Goal: Task Accomplishment & Management: Use online tool/utility

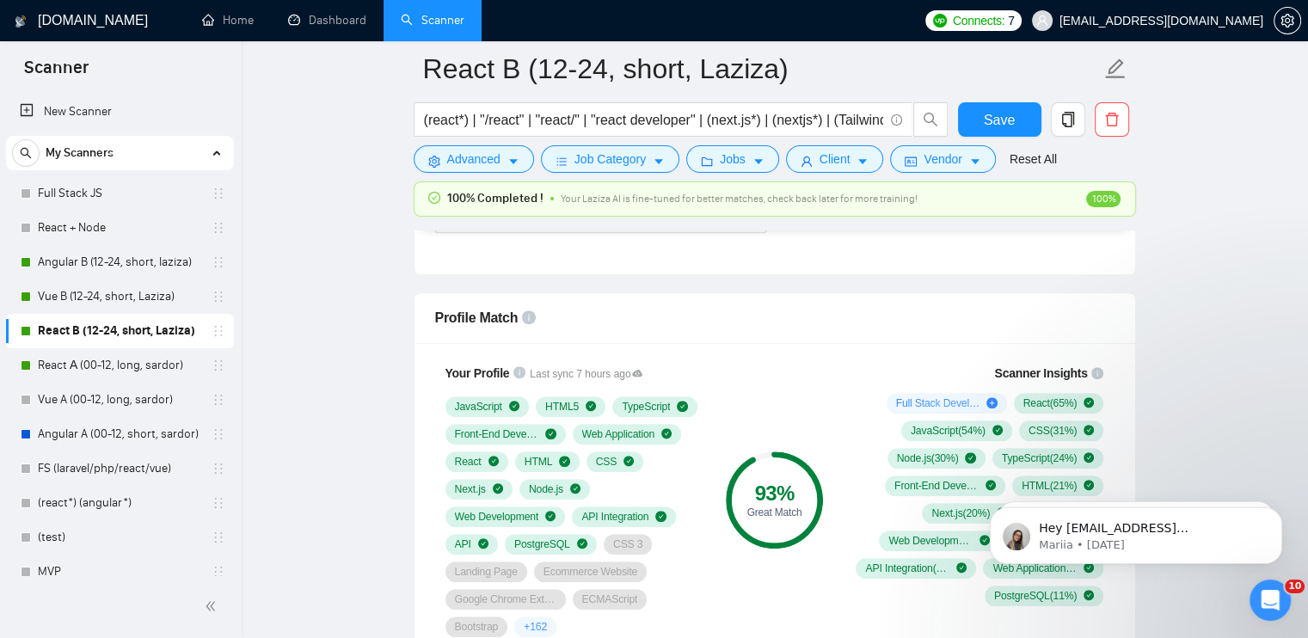
scroll to position [1032, 0]
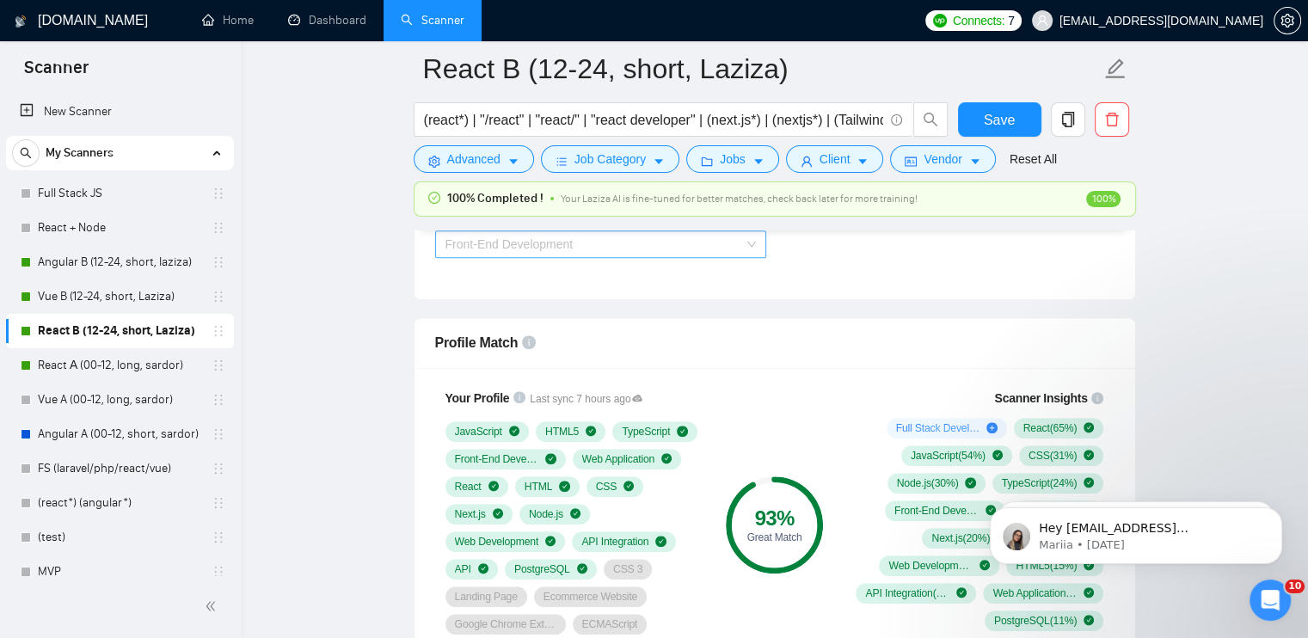
click at [584, 247] on span "Front-End Development" at bounding box center [600, 244] width 310 height 26
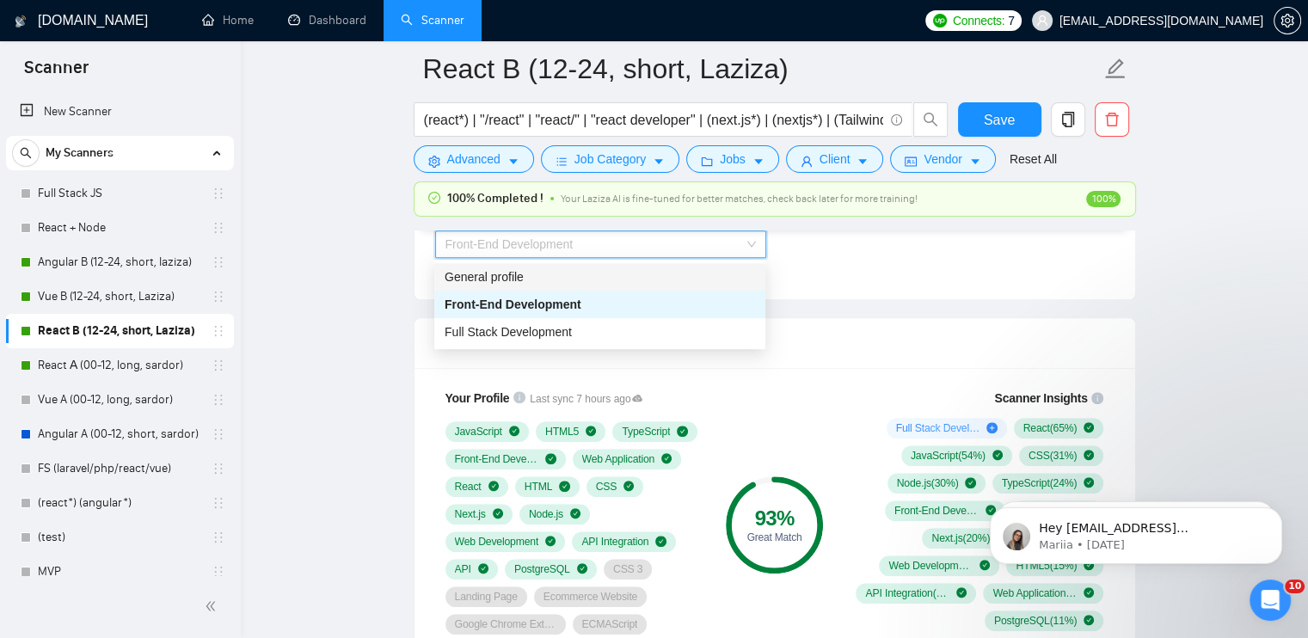
click at [580, 281] on div "General profile" at bounding box center [600, 276] width 310 height 19
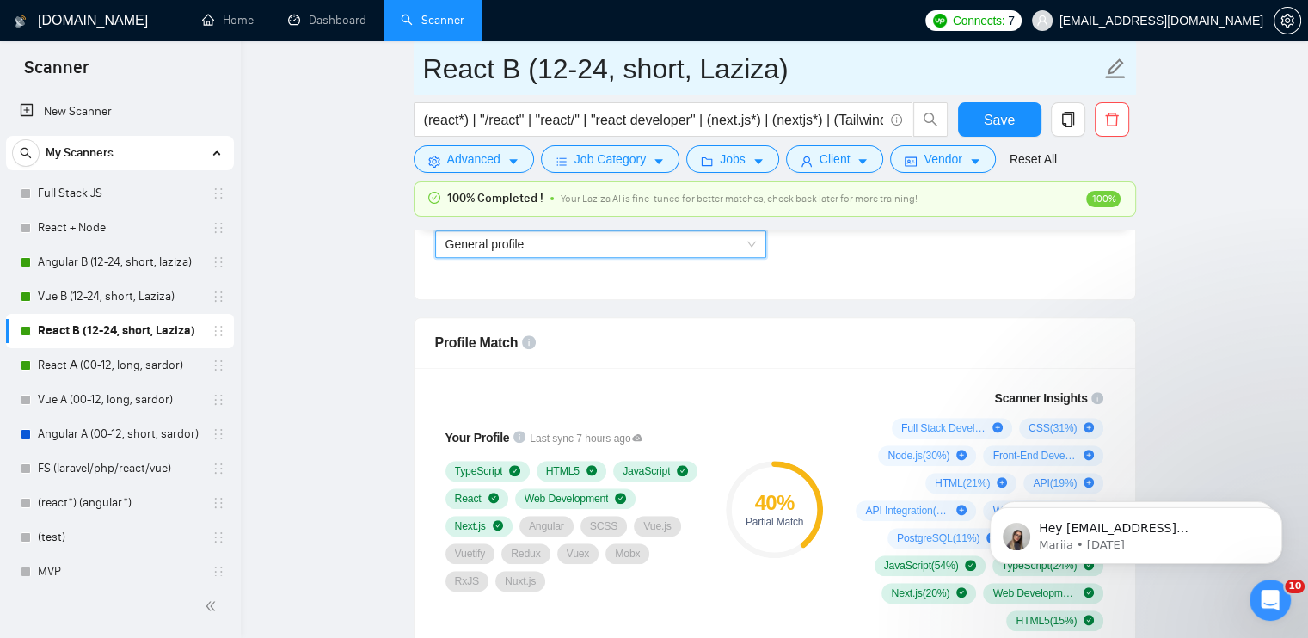
drag, startPoint x: 76, startPoint y: 267, endPoint x: 722, endPoint y: 78, distance: 673.8
click at [76, 267] on link "Angular B (12-24, short, laziza)" at bounding box center [119, 262] width 163 height 34
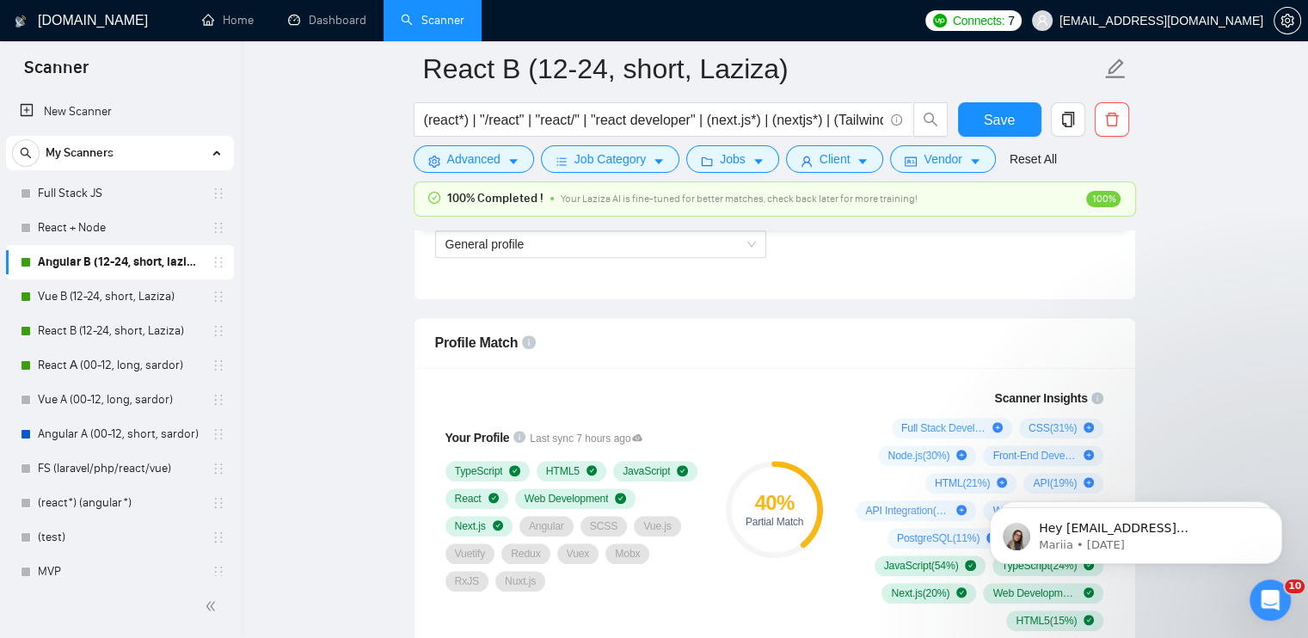
scroll to position [24, 0]
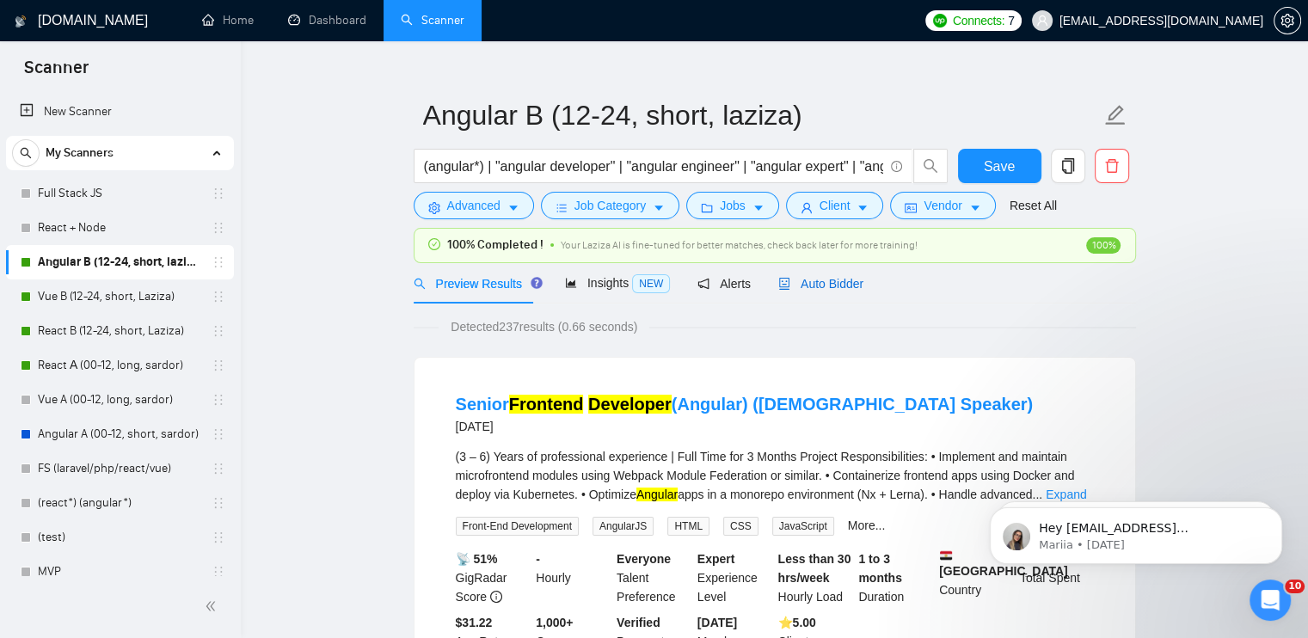
click at [808, 285] on span "Auto Bidder" at bounding box center [820, 284] width 85 height 14
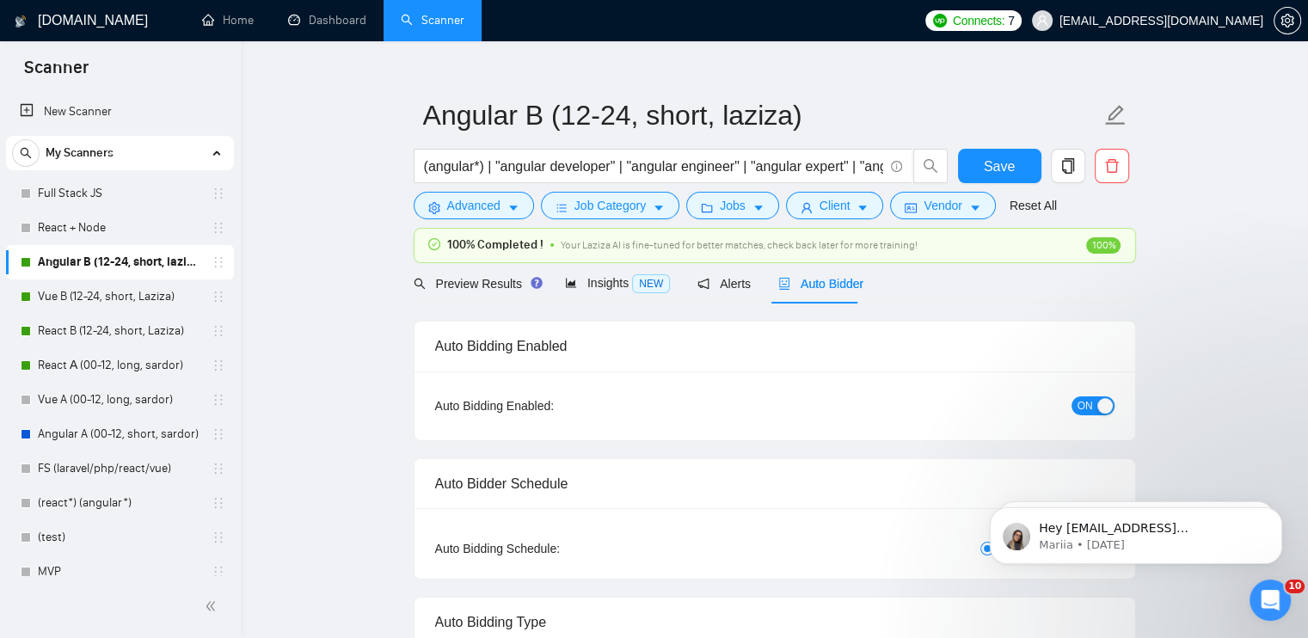
checkbox input "true"
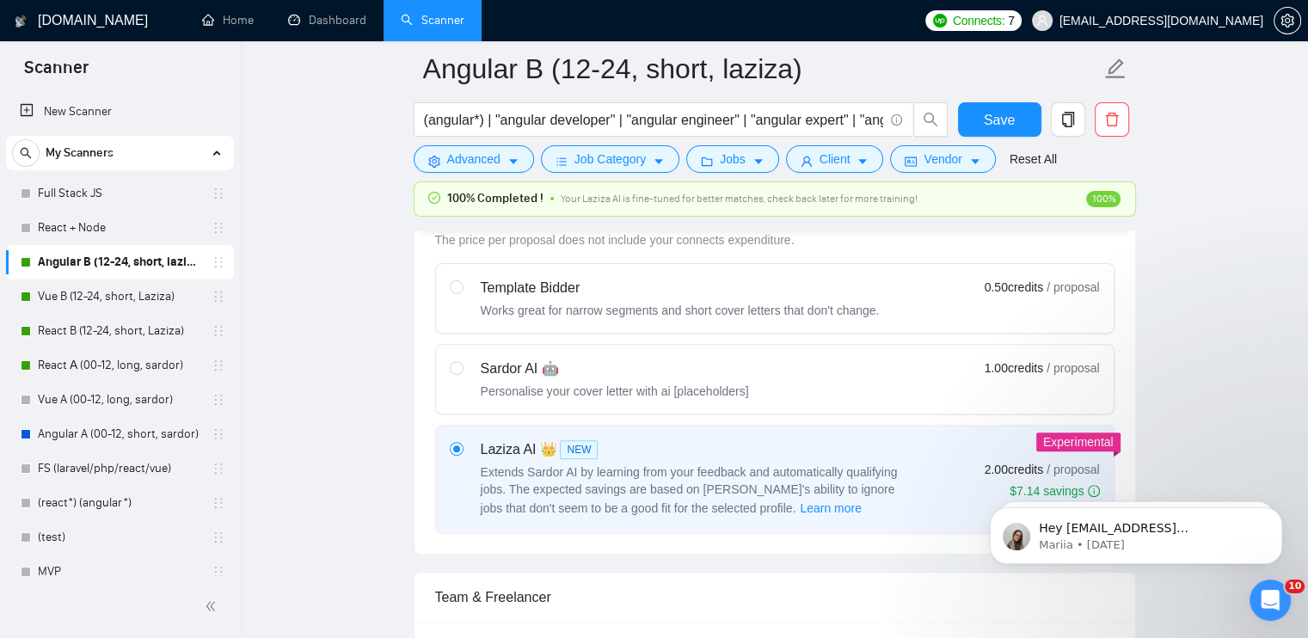
scroll to position [884, 0]
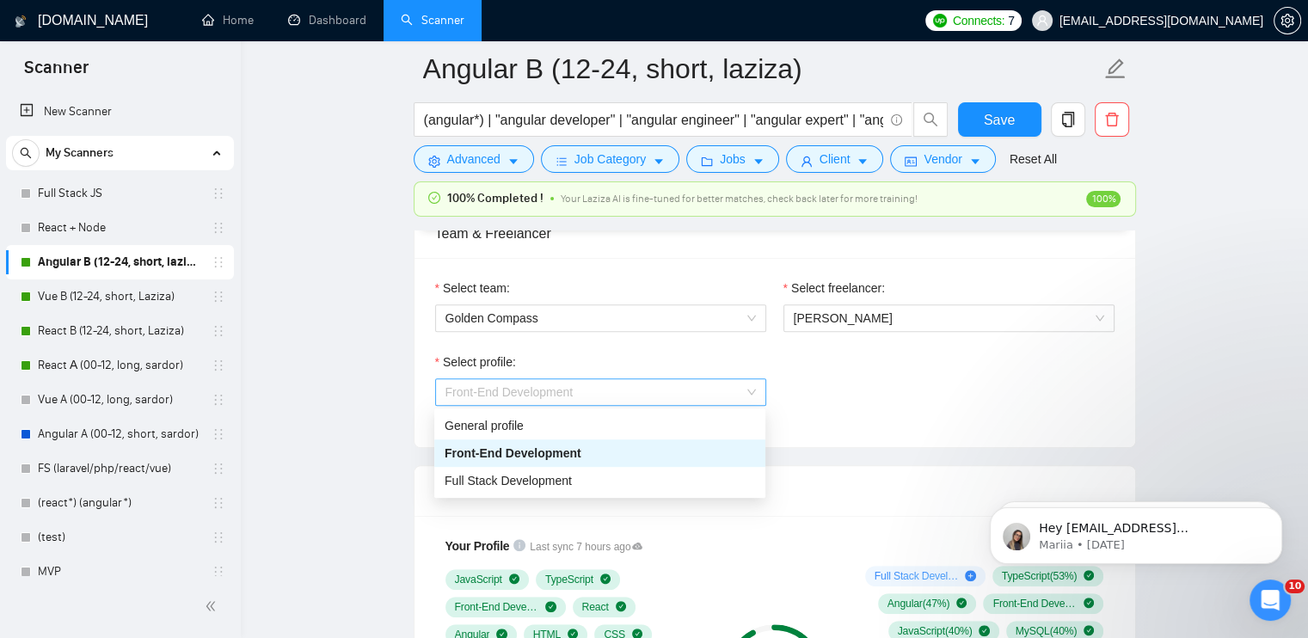
click at [557, 393] on span "Front-End Development" at bounding box center [509, 392] width 128 height 14
click at [550, 427] on div "General profile" at bounding box center [600, 425] width 310 height 19
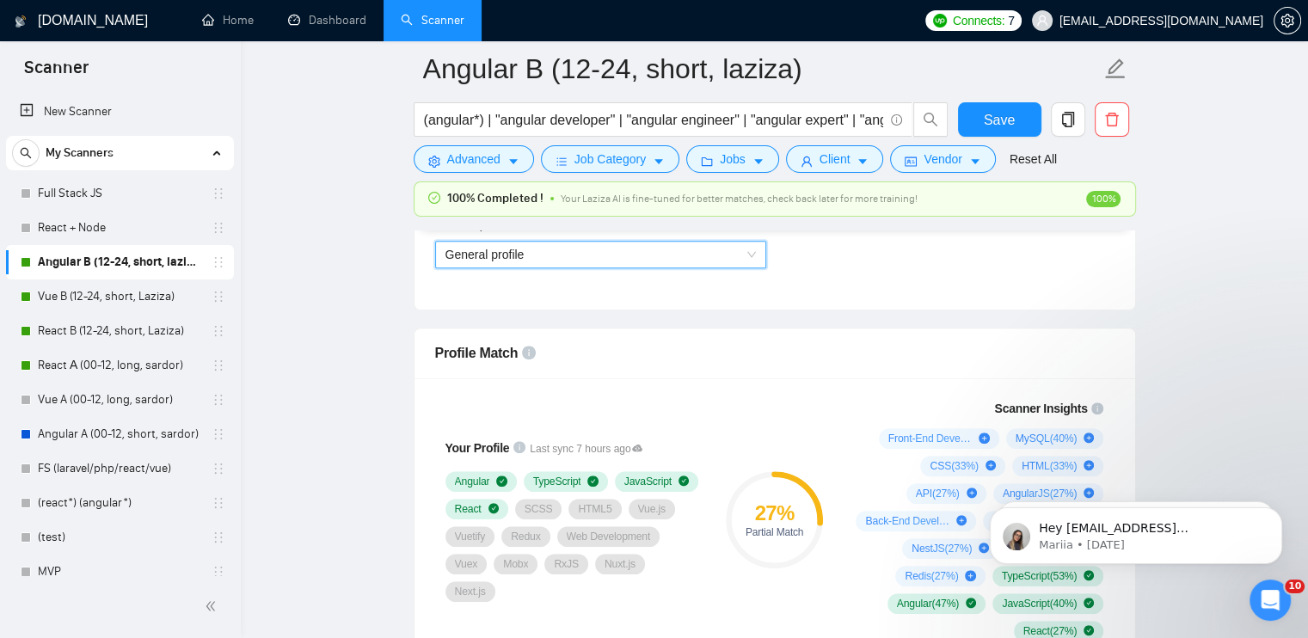
scroll to position [1056, 0]
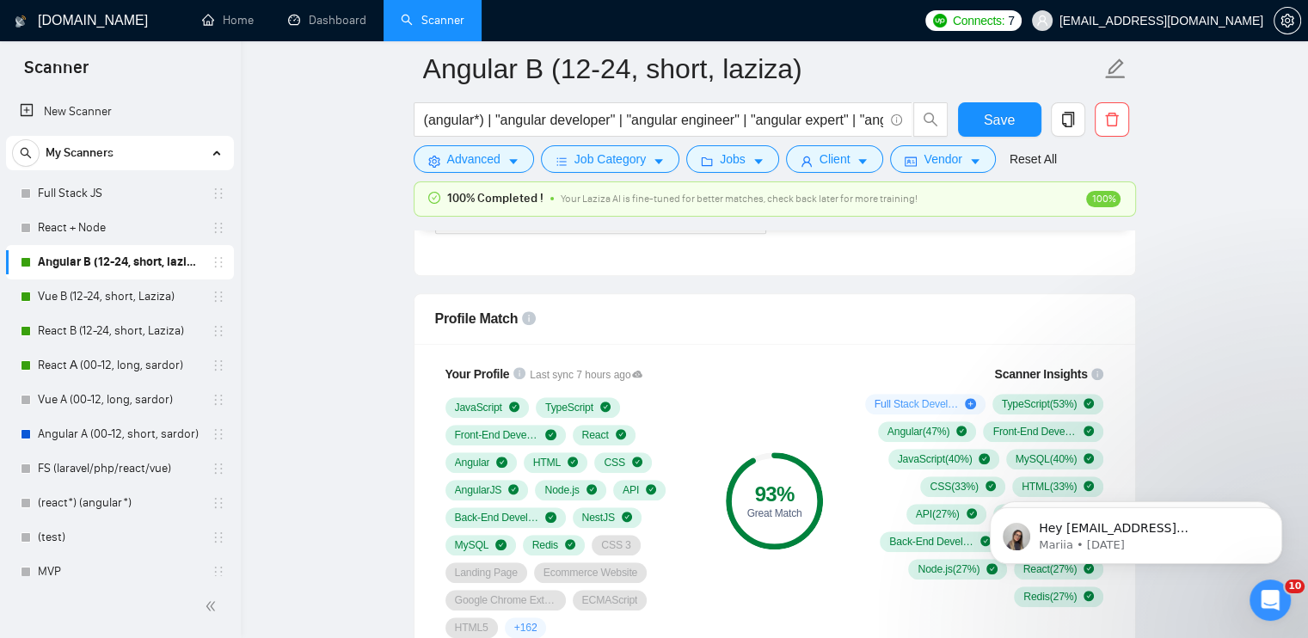
scroll to position [1056, 0]
